Goal: Task Accomplishment & Management: Manage account settings

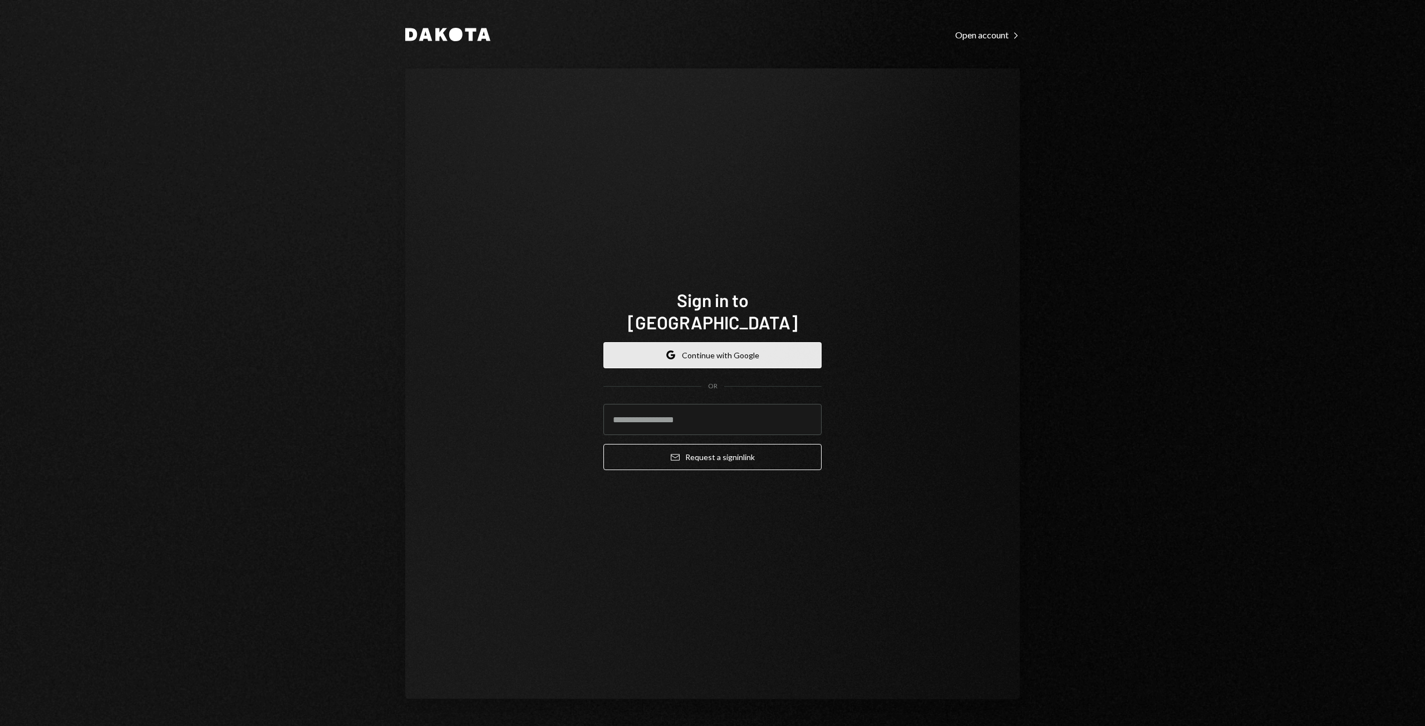
click at [716, 345] on button "Google Continue with Google" at bounding box center [712, 355] width 218 height 26
click at [687, 404] on input "email" at bounding box center [712, 419] width 218 height 31
click at [676, 408] on input "email" at bounding box center [712, 419] width 218 height 31
type input "**********"
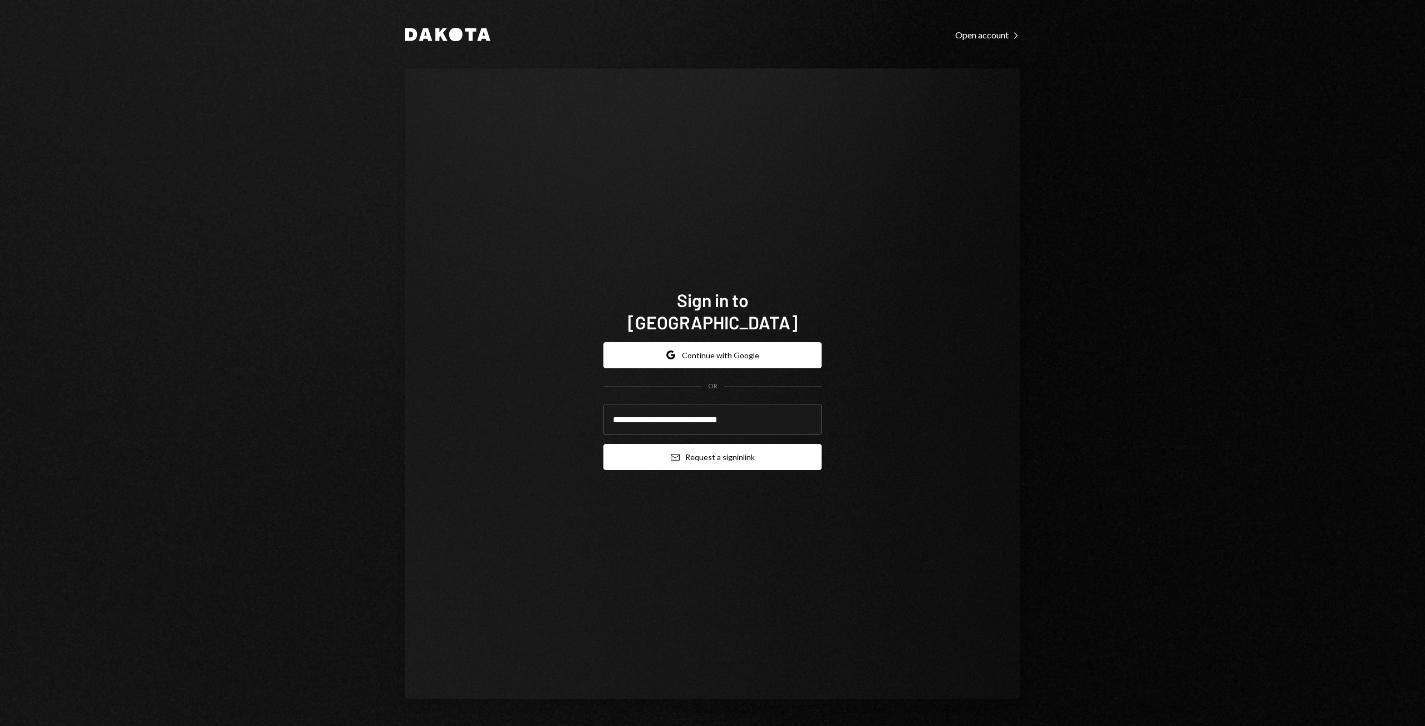
click at [735, 451] on button "Email Request a sign in link" at bounding box center [712, 457] width 218 height 26
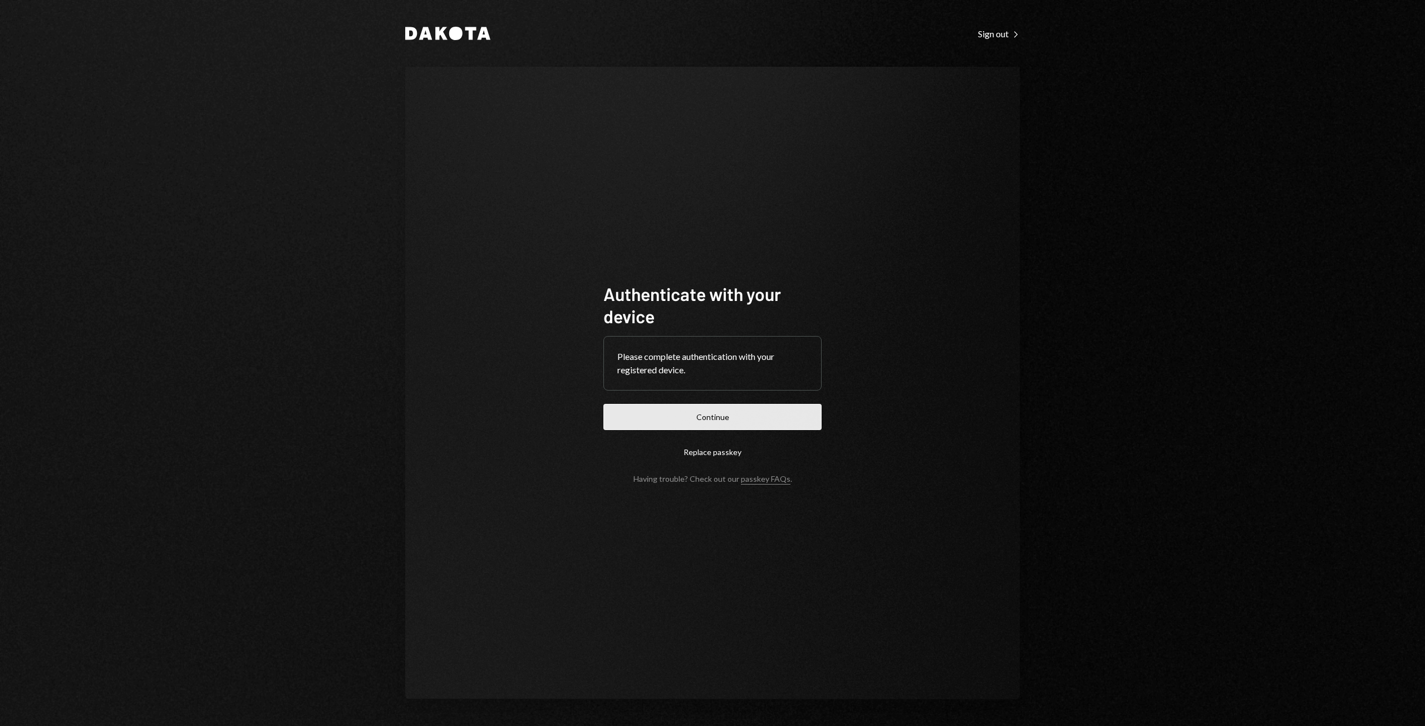
click at [709, 426] on button "Continue" at bounding box center [712, 417] width 218 height 26
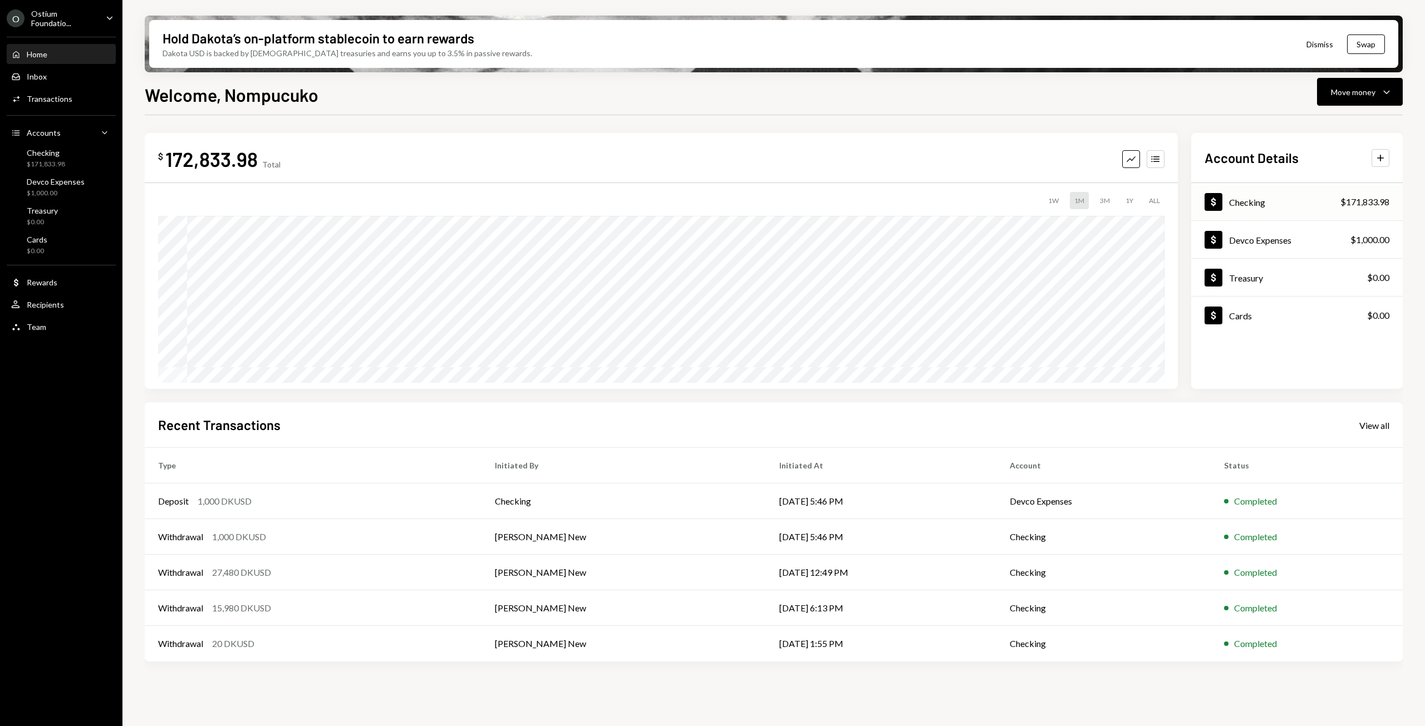
click at [1341, 210] on div "Dollar Checking $171,833.98" at bounding box center [1296, 202] width 211 height 36
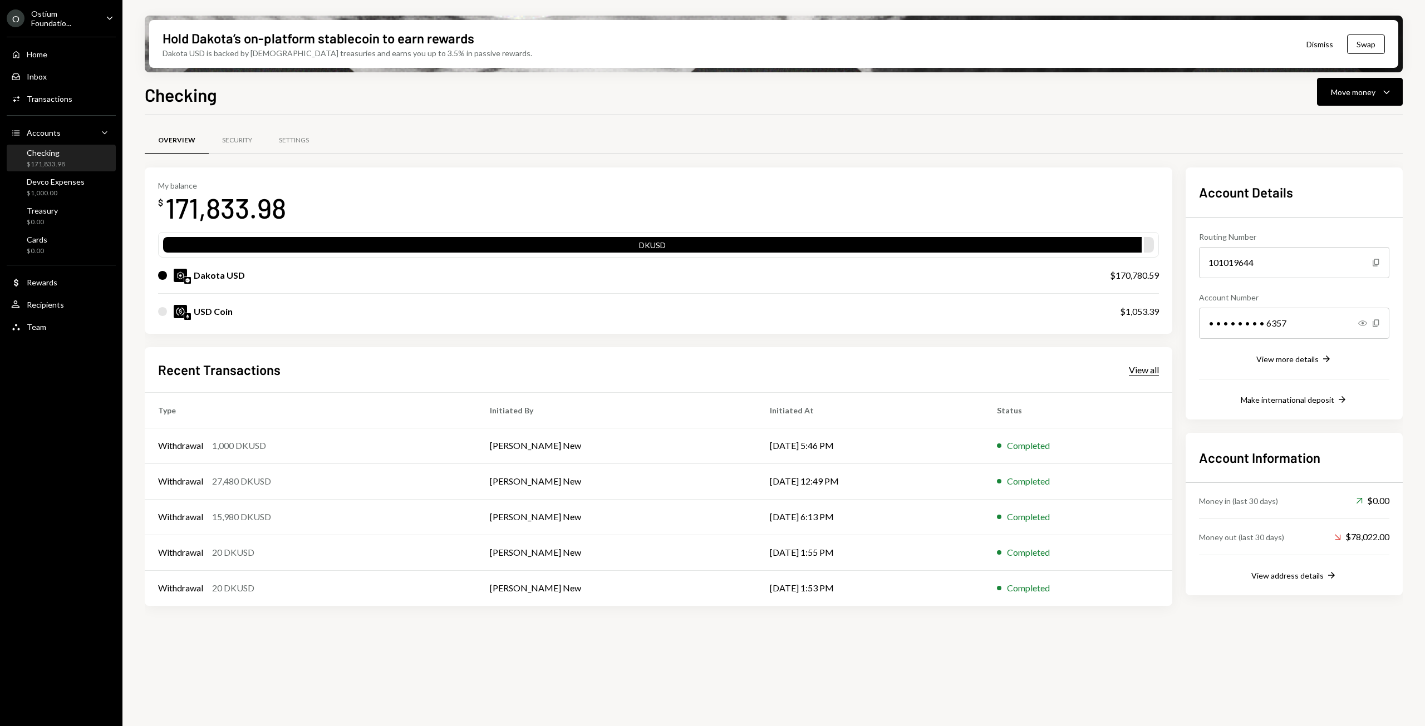
click at [1154, 369] on div "View all" at bounding box center [1144, 369] width 30 height 11
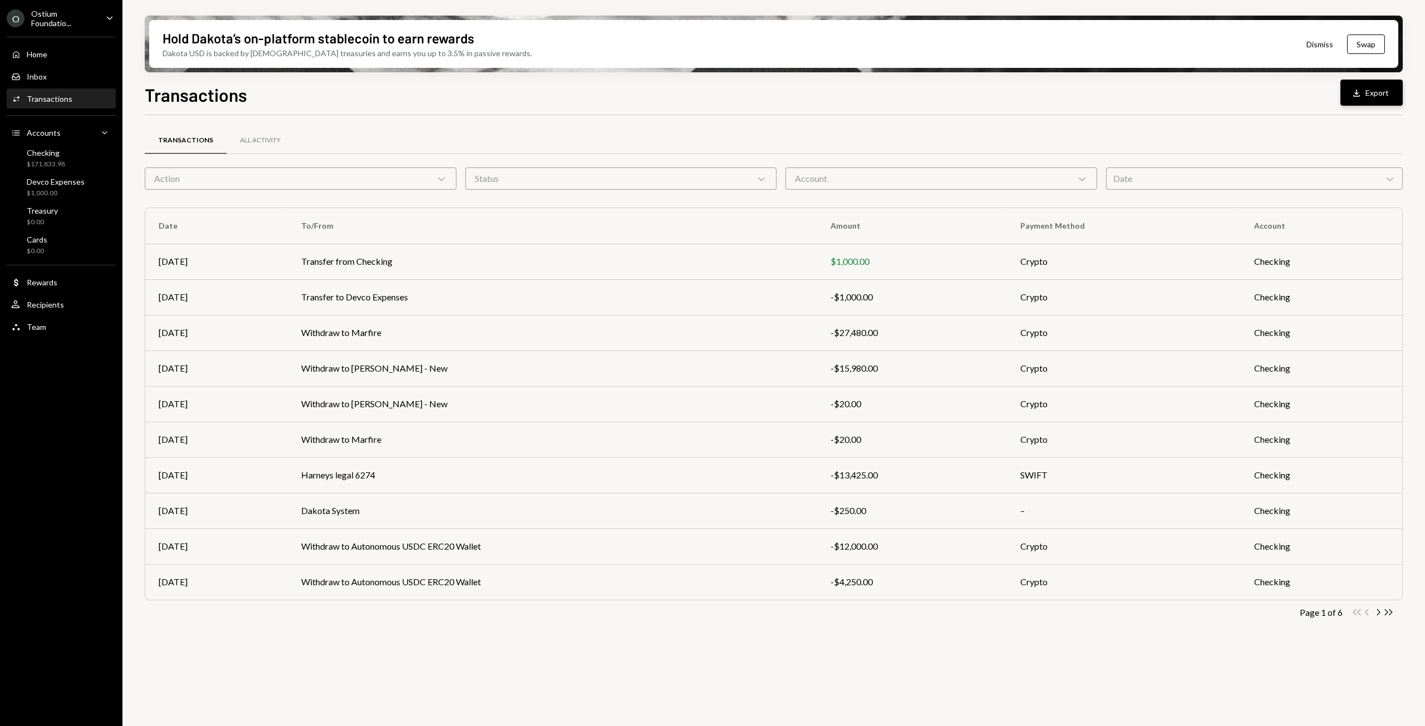
click at [1371, 90] on button "Download Export" at bounding box center [1371, 93] width 62 height 26
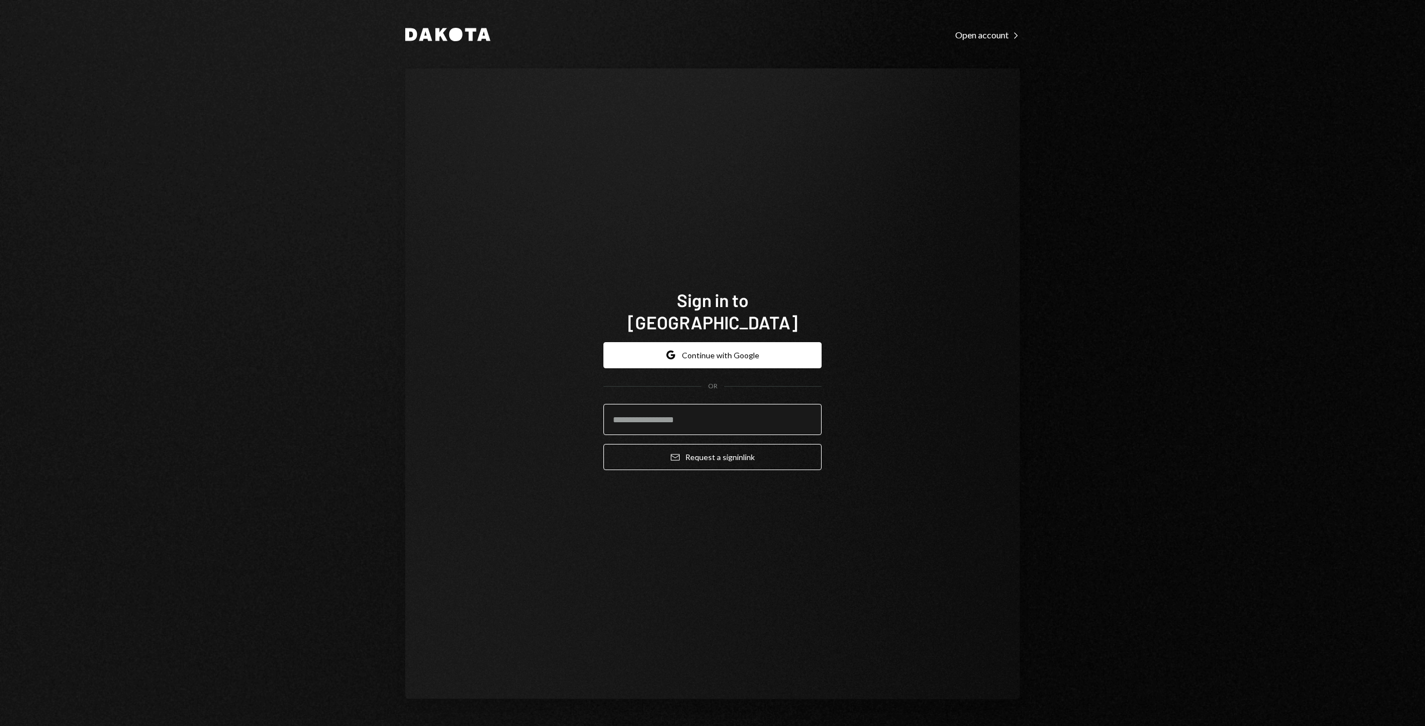
click at [681, 414] on input "email" at bounding box center [712, 419] width 218 height 31
type input "**********"
click at [721, 448] on button "Email Request a sign in link" at bounding box center [712, 457] width 218 height 26
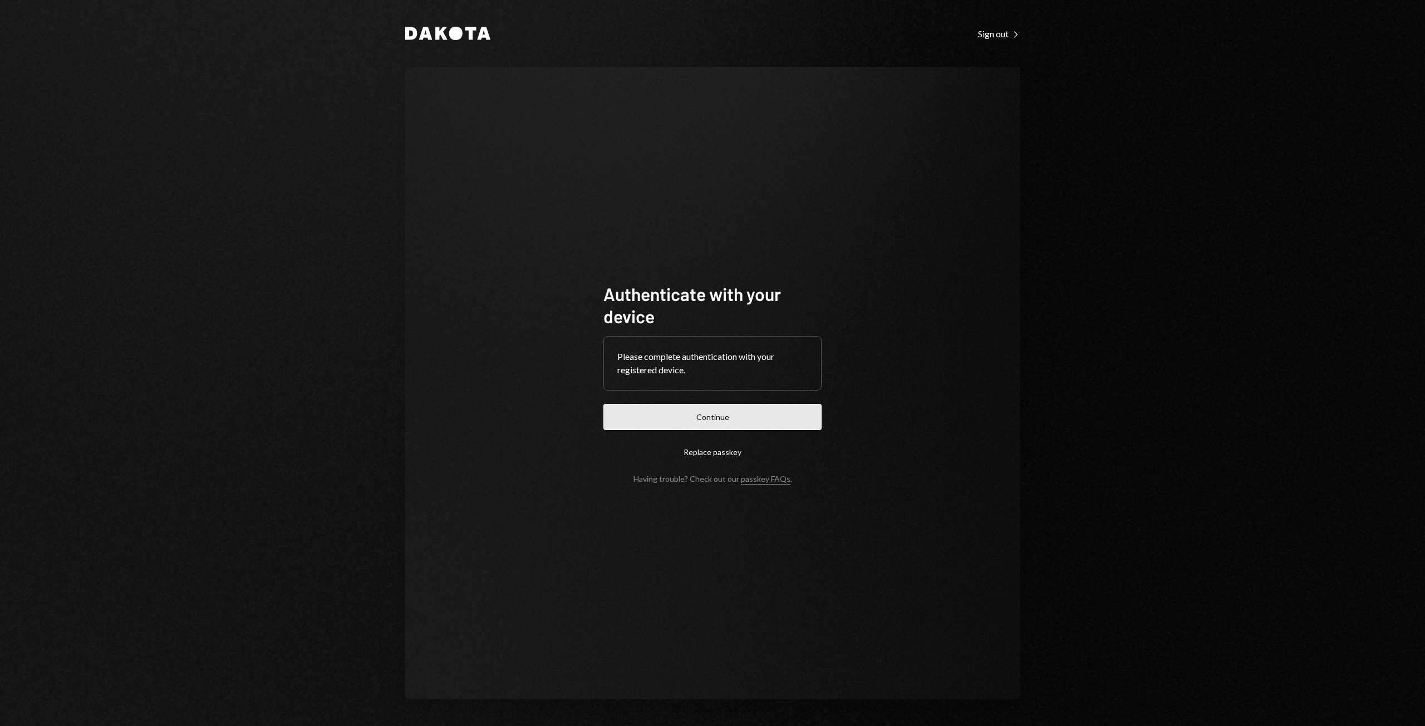
click at [642, 409] on button "Continue" at bounding box center [712, 417] width 218 height 26
click at [720, 418] on button "Continue" at bounding box center [712, 417] width 218 height 26
click at [705, 416] on button "Continue" at bounding box center [712, 417] width 218 height 26
click at [748, 361] on div "Please complete authentication with your registered device." at bounding box center [712, 363] width 190 height 27
click at [721, 433] on form "Authenticate with your device Please complete authentication with your register…" at bounding box center [712, 383] width 218 height 201
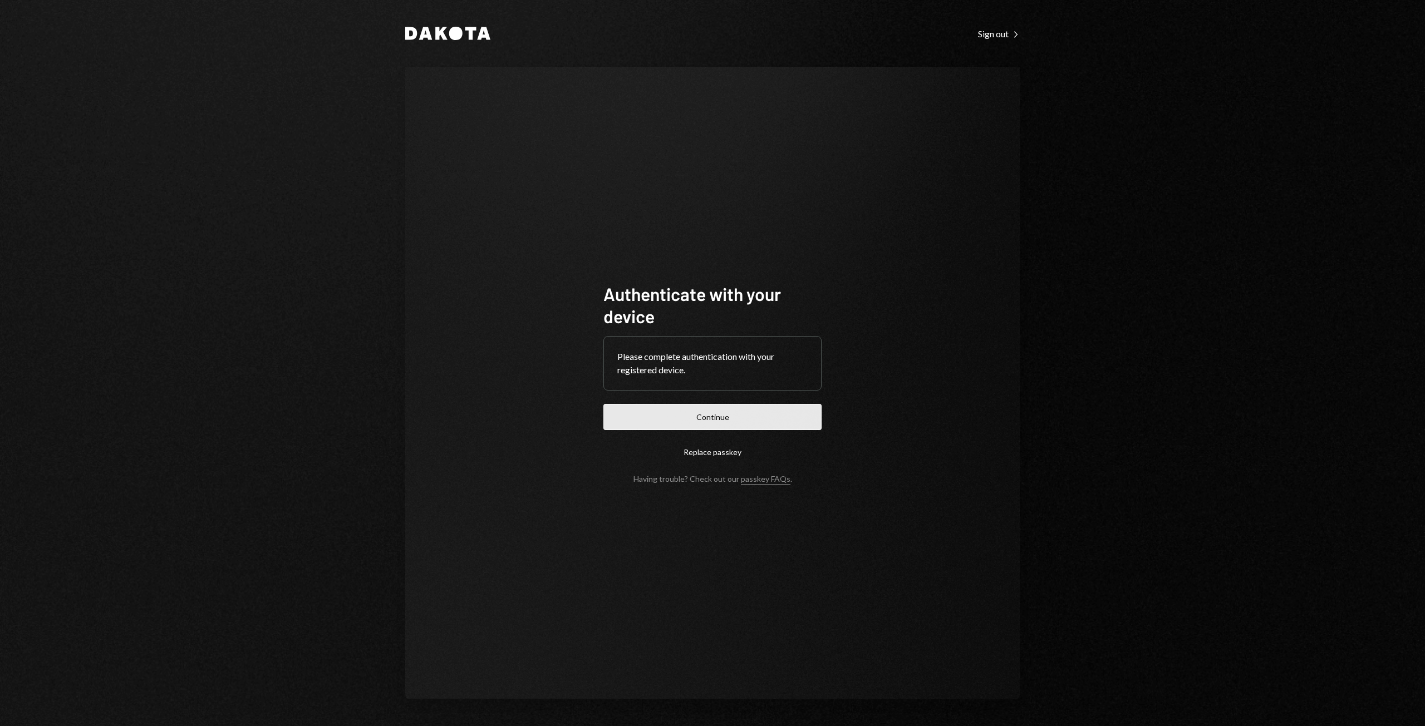
click at [709, 411] on button "Continue" at bounding box center [712, 417] width 218 height 26
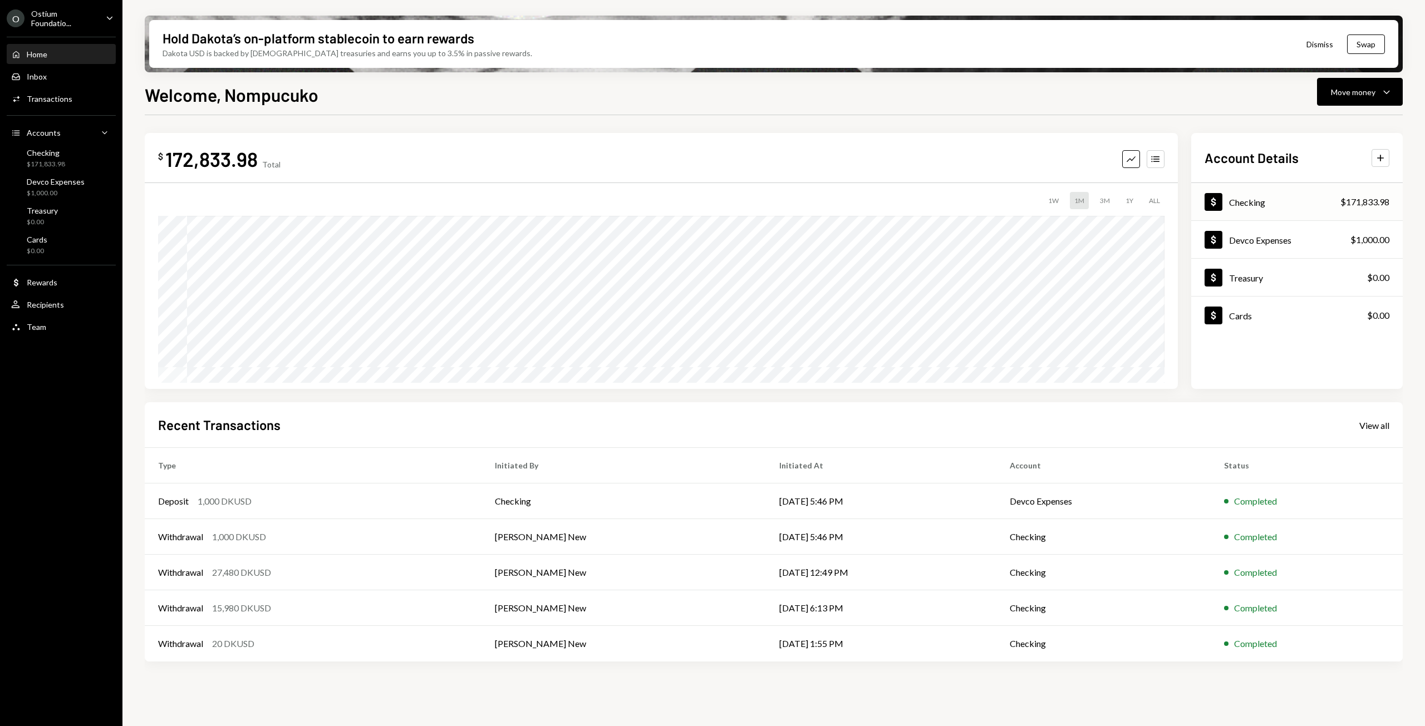
click at [1350, 199] on div "$171,833.98" at bounding box center [1364, 201] width 49 height 13
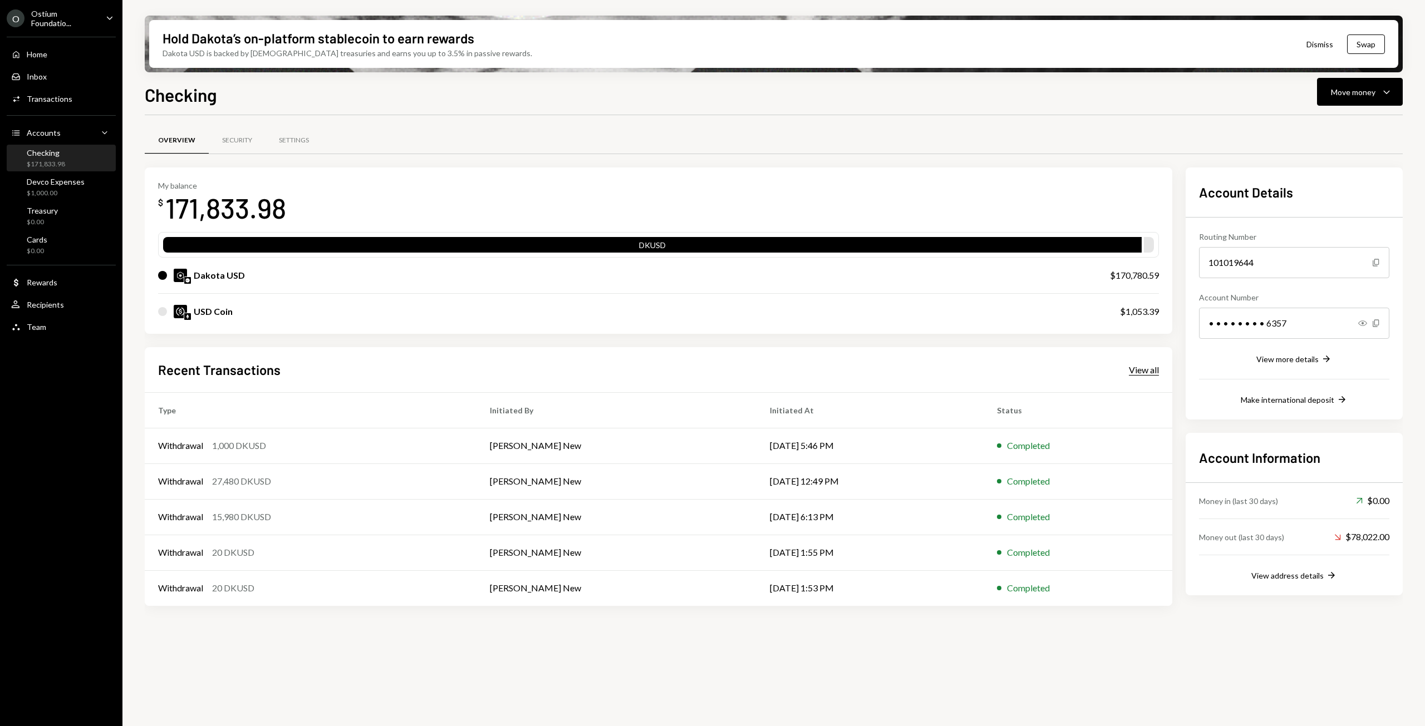
click at [1141, 373] on div "View all" at bounding box center [1144, 369] width 30 height 11
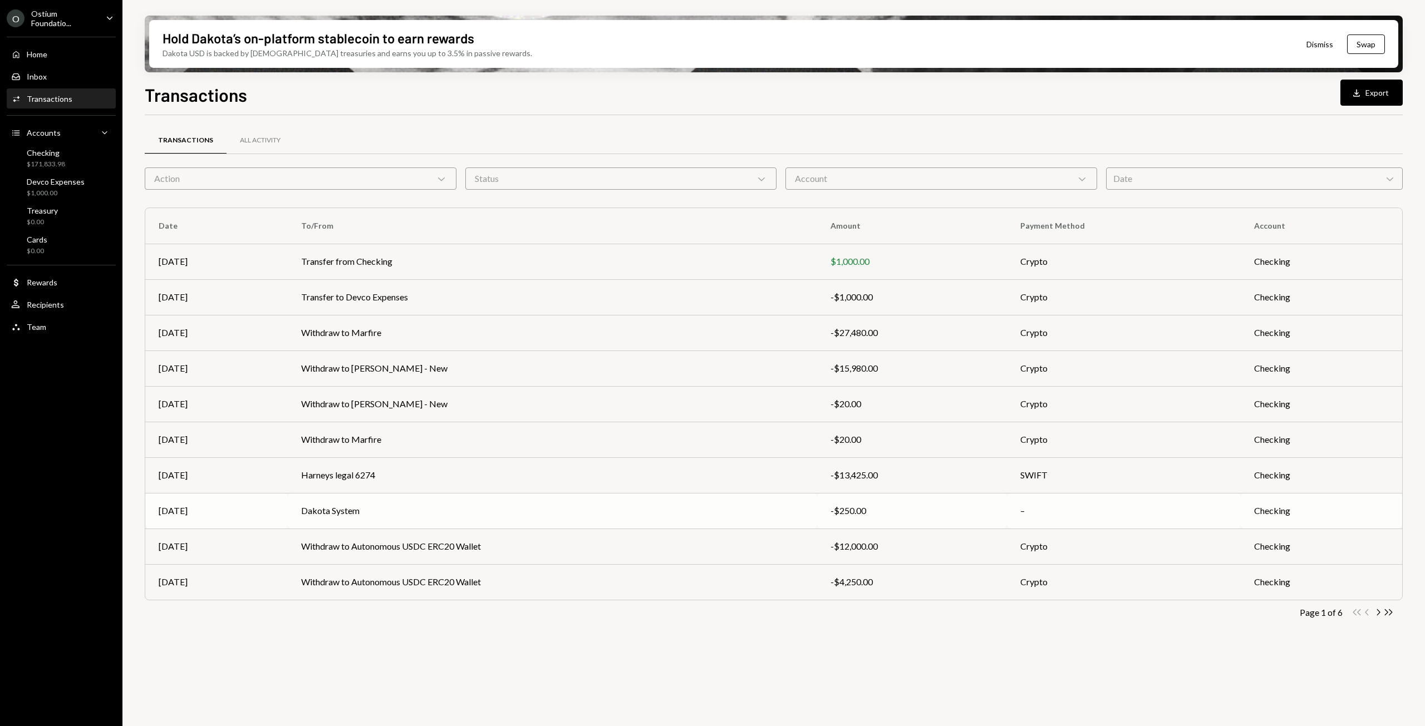
click at [851, 511] on div "-$250.00" at bounding box center [911, 510] width 163 height 13
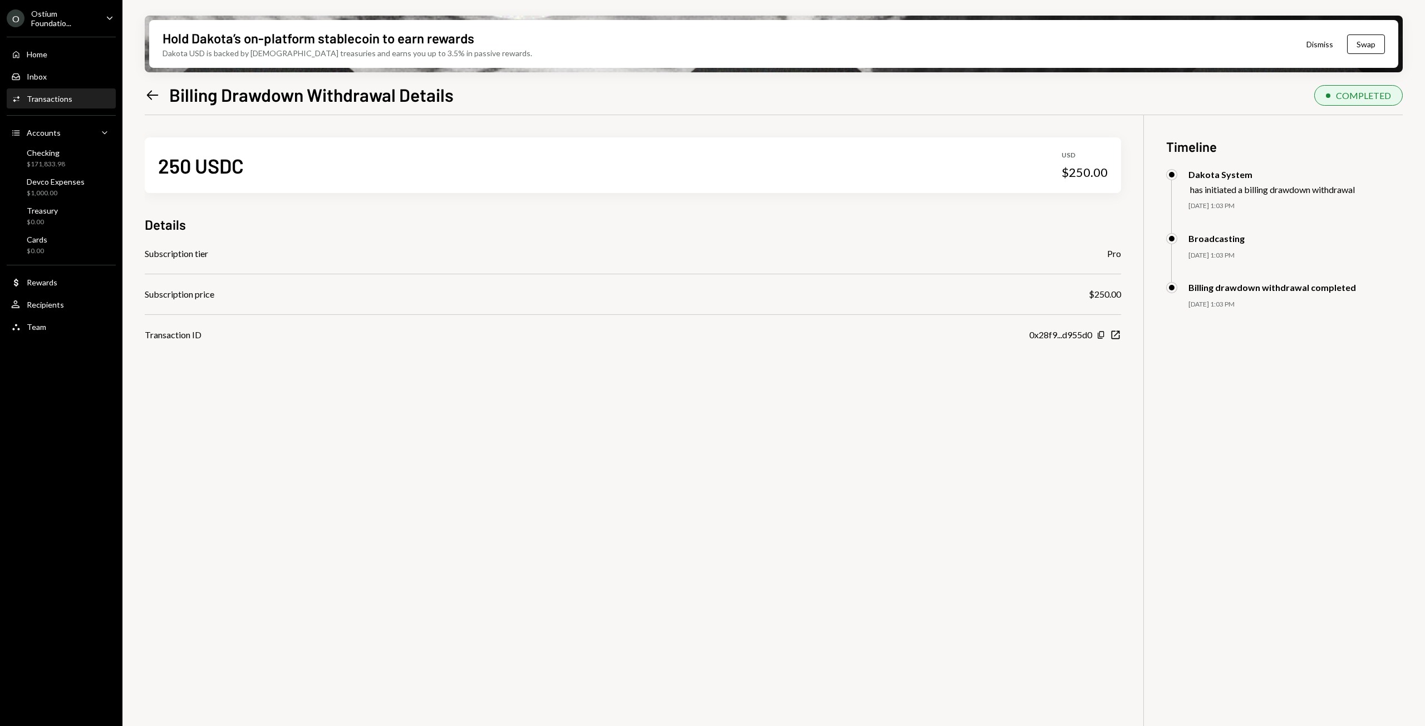
click at [213, 255] on div "Subscription tier Pro" at bounding box center [633, 253] width 976 height 13
click at [1075, 338] on div "0x28f9...d955d0" at bounding box center [1060, 334] width 63 height 13
click at [1097, 336] on icon "Copy" at bounding box center [1100, 335] width 9 height 9
